Goal: Transaction & Acquisition: Purchase product/service

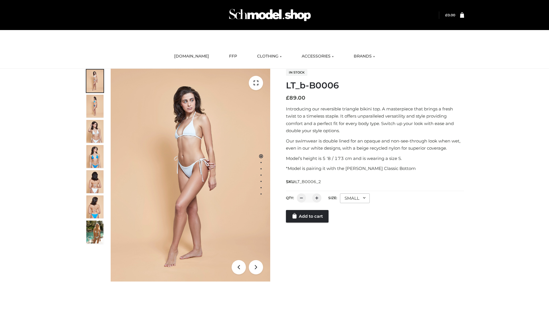
click at [308, 222] on link "Add to cart" at bounding box center [307, 216] width 43 height 13
